Goal: Find specific page/section: Find specific page/section

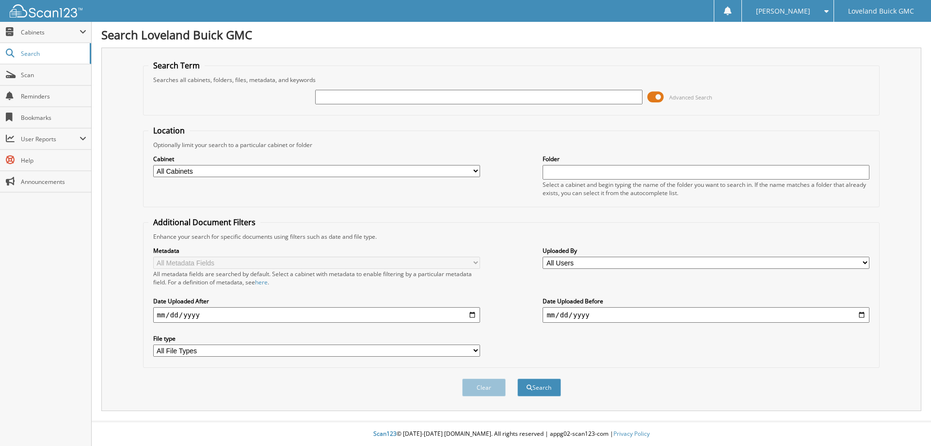
click at [466, 97] on input "text" at bounding box center [478, 97] width 327 height 15
type input "6020125"
click at [518, 378] on button "Search" at bounding box center [540, 387] width 44 height 18
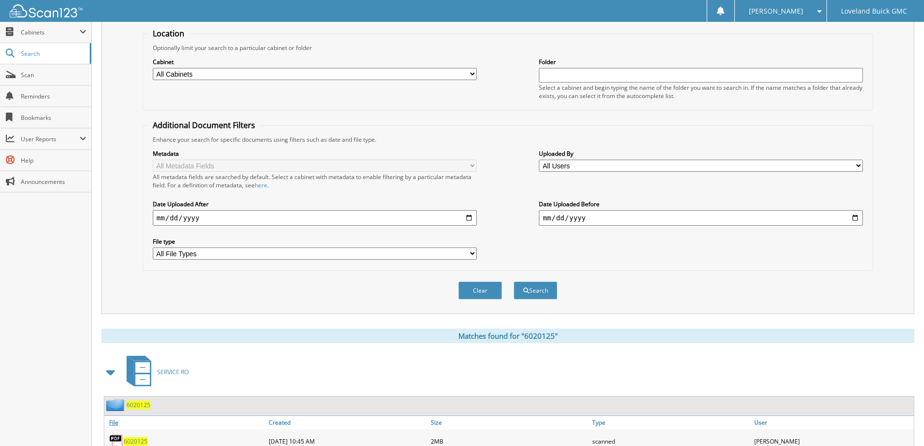
scroll to position [134, 0]
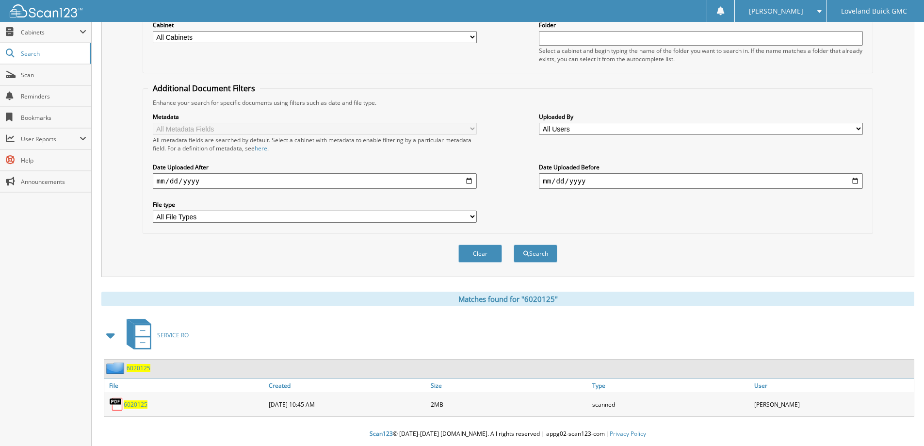
click at [139, 402] on span "6020125" at bounding box center [136, 404] width 24 height 8
